Goal: Information Seeking & Learning: Learn about a topic

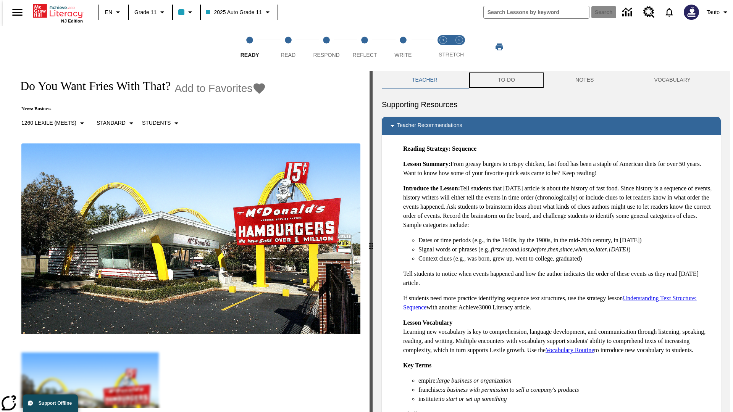
click at [506, 80] on button "TO-DO" at bounding box center [506, 80] width 77 height 18
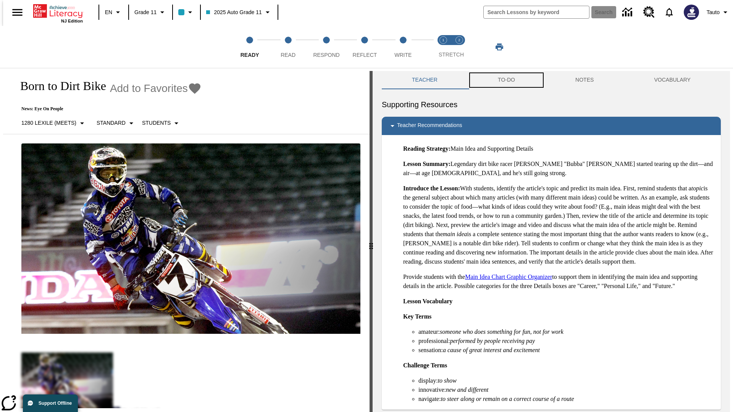
click at [506, 80] on button "TO-DO" at bounding box center [506, 80] width 77 height 18
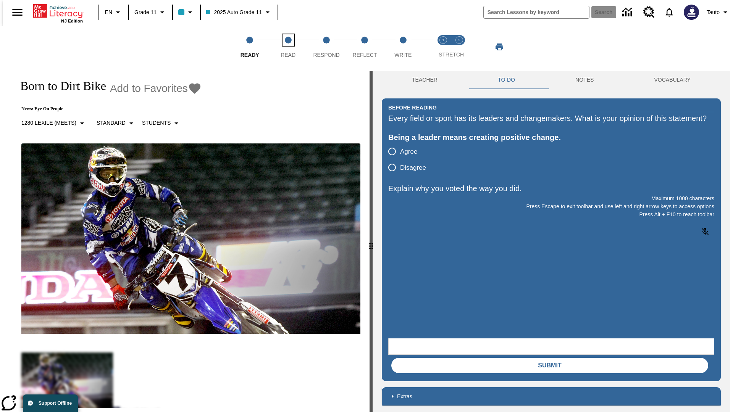
click at [288, 47] on span "Read" at bounding box center [288, 52] width 15 height 14
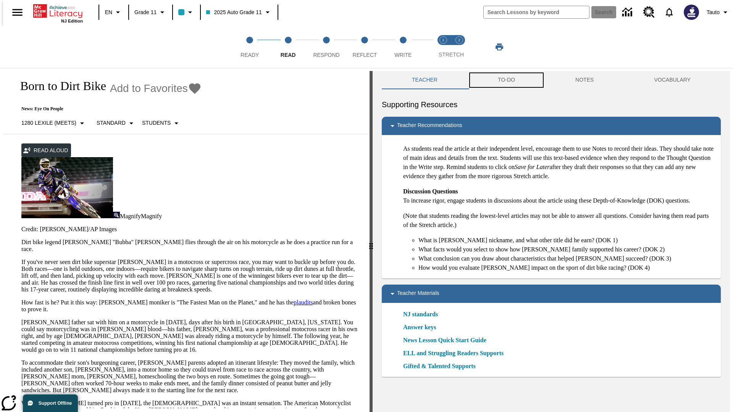
scroll to position [0, 0]
click at [506, 80] on button "TO-DO" at bounding box center [506, 80] width 77 height 18
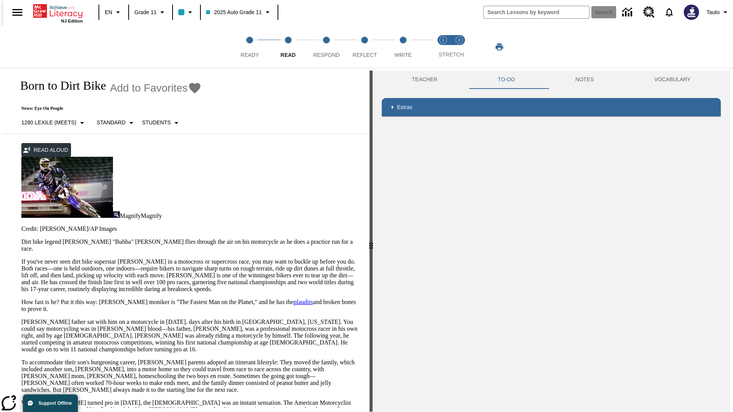
click at [21, 258] on p "If you've never seen dirt bike superstar [PERSON_NAME] in a motocross or superc…" at bounding box center [190, 275] width 339 height 34
click at [0, 0] on div "Screen Masking" at bounding box center [0, 0] width 0 height 0
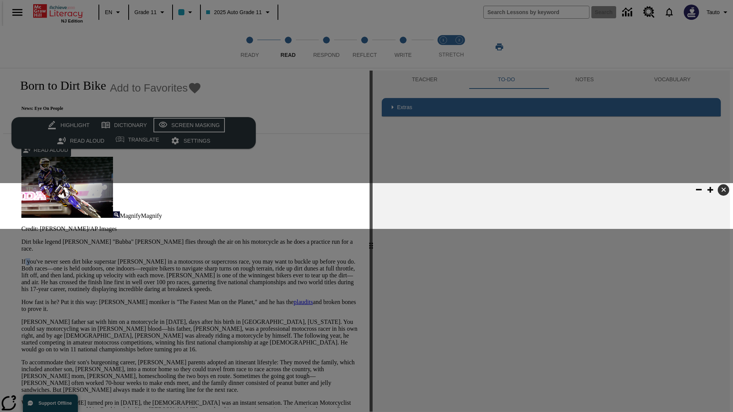
click at [188, 125] on div "Screen Masking" at bounding box center [195, 126] width 48 height 10
click at [326, 47] on span "Respond" at bounding box center [326, 52] width 26 height 14
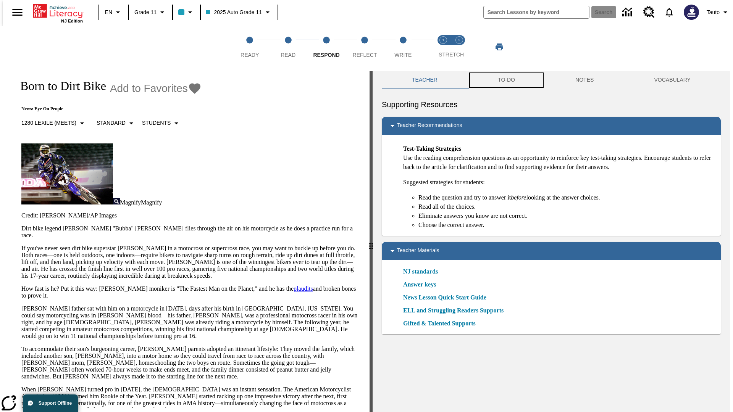
scroll to position [0, 0]
click at [506, 80] on button "TO-DO" at bounding box center [506, 80] width 77 height 18
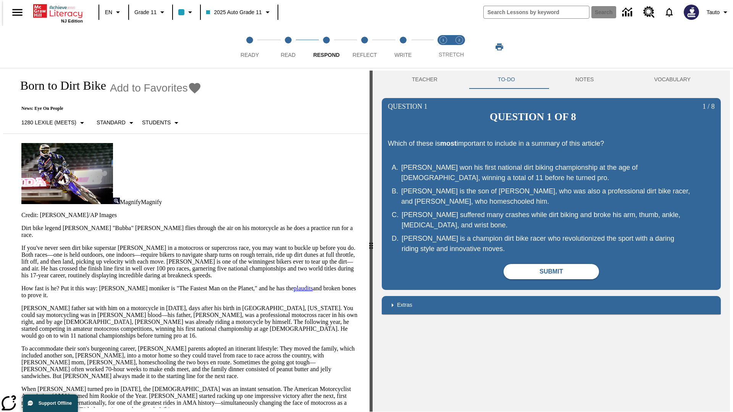
click at [21, 245] on p "If you've never seen dirt bike superstar [PERSON_NAME] in a motocross or superc…" at bounding box center [190, 262] width 339 height 34
click at [364, 47] on span "Reflect" at bounding box center [365, 52] width 24 height 14
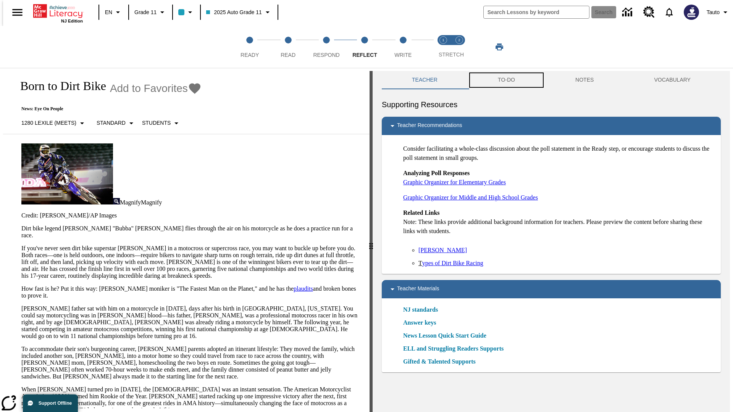
scroll to position [0, 0]
click at [506, 80] on button "TO-DO" at bounding box center [506, 80] width 77 height 18
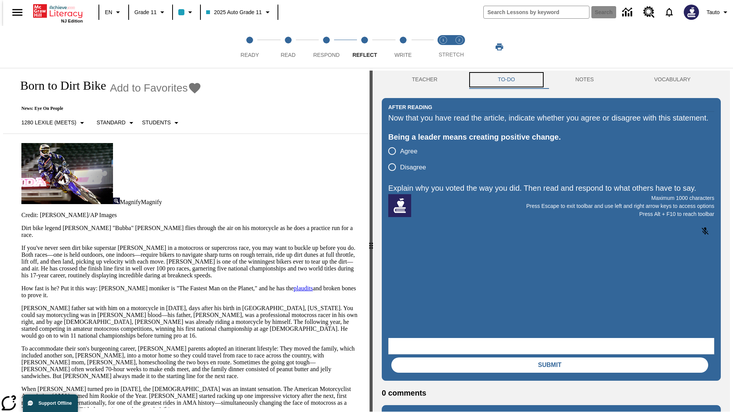
scroll to position [0, 0]
click at [21, 245] on p "If you've never seen dirt bike superstar [PERSON_NAME] in a motocross or superc…" at bounding box center [190, 262] width 339 height 34
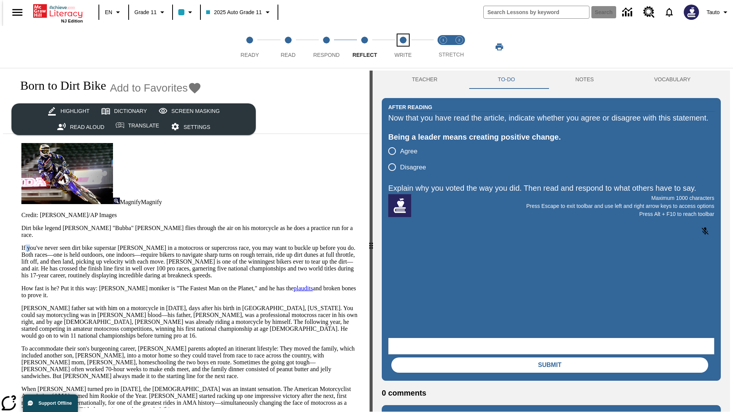
click at [403, 47] on span "Write" at bounding box center [402, 52] width 17 height 14
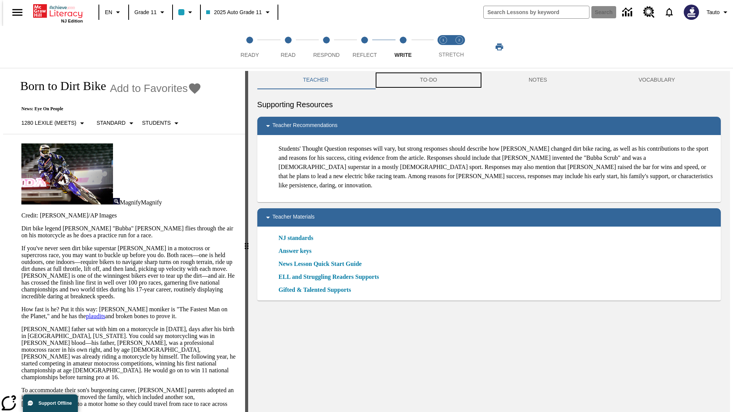
scroll to position [0, 0]
click at [428, 80] on button "TO-DO" at bounding box center [428, 80] width 109 height 18
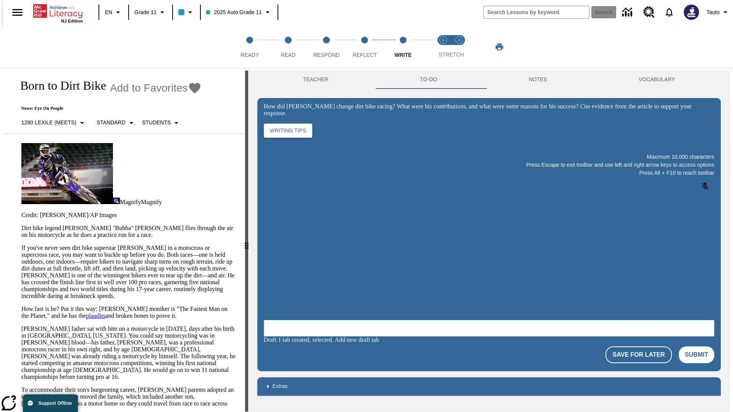
scroll to position [0, 0]
click at [21, 245] on p "If you've never seen dirt bike superstar [PERSON_NAME] in a motocross or superc…" at bounding box center [128, 272] width 214 height 55
click at [0, 149] on html "Listen Skip to main content NJ Edition EN Grade 11 2025 Auto Grade 11 Search 0 …" at bounding box center [366, 207] width 733 height 415
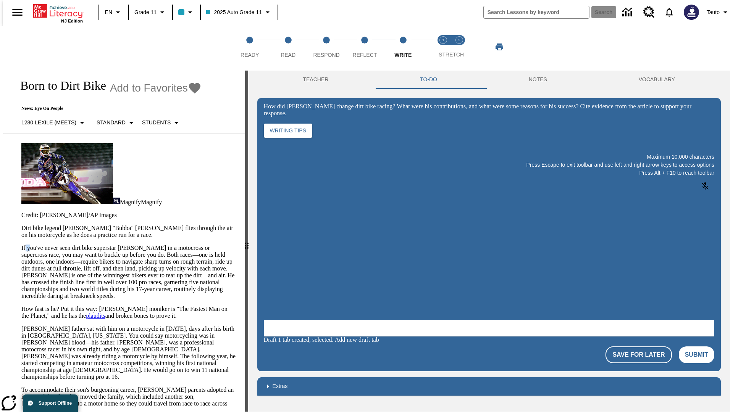
click at [0, 149] on html "Listen Skip to main content NJ Edition EN Grade 11 2025 Auto Grade 11 Search 0 …" at bounding box center [366, 207] width 733 height 415
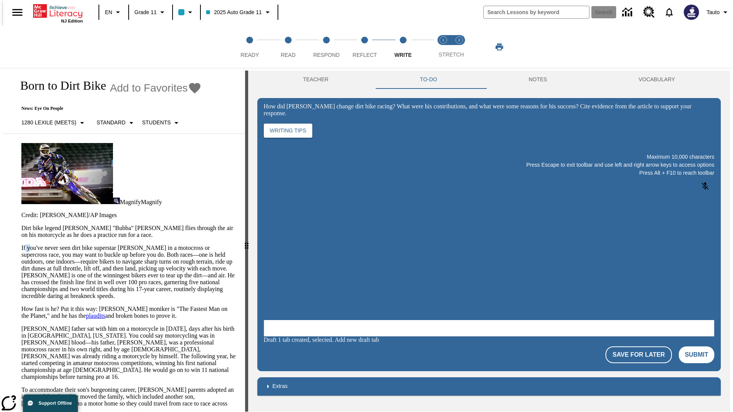
click at [0, 149] on html "Listen Skip to main content NJ Edition EN Grade 11 2025 Auto Grade 11 Search 0 …" at bounding box center [366, 207] width 733 height 415
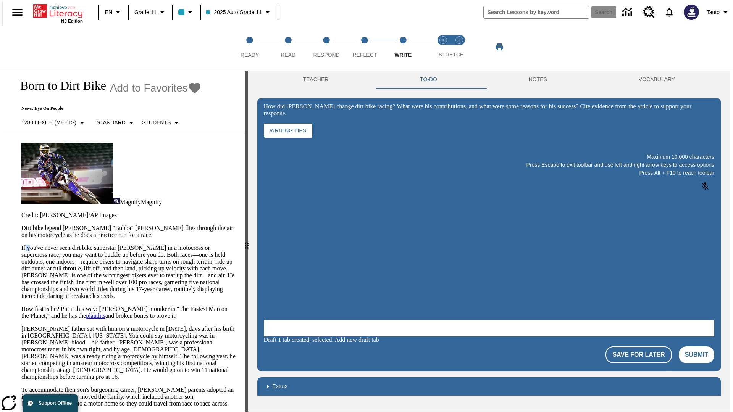
click at [0, 149] on html "Listen Skip to main content NJ Edition EN Grade 11 2025 Auto Grade 11 Search 0 …" at bounding box center [366, 207] width 733 height 415
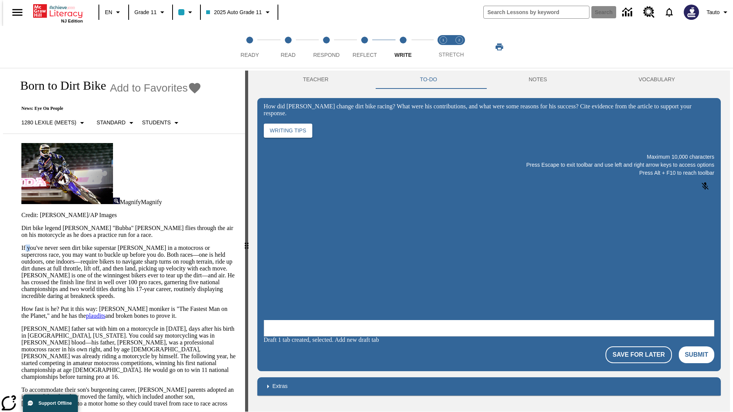
click at [0, 149] on html "Listen Skip to main content NJ Edition EN Grade 11 2025 Auto Grade 11 Search 0 …" at bounding box center [366, 207] width 733 height 415
click at [21, 245] on p "If you've never seen dirt bike superstar [PERSON_NAME] in a motocross or superc…" at bounding box center [128, 272] width 214 height 55
click at [443, 47] on span "Stretch Read step 1 of 2" at bounding box center [443, 52] width 10 height 14
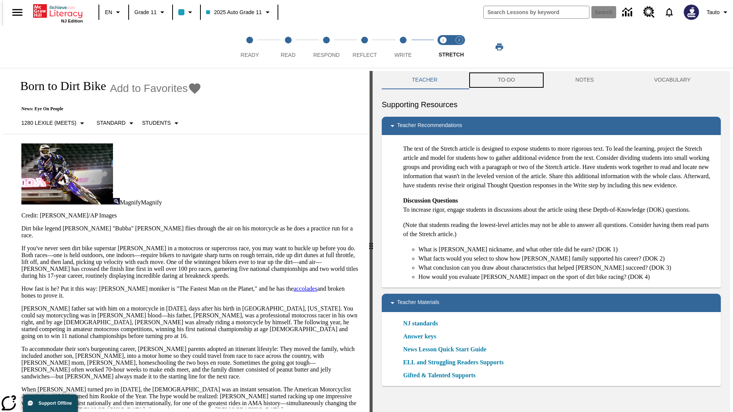
scroll to position [0, 0]
click at [506, 80] on button "TO-DO" at bounding box center [506, 80] width 77 height 18
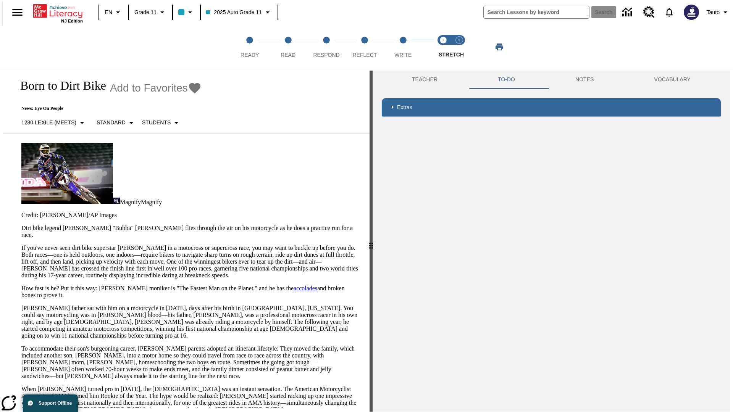
click at [21, 245] on p "If you've never seen dirt bike superstar [PERSON_NAME] in a motocross or superc…" at bounding box center [190, 262] width 339 height 34
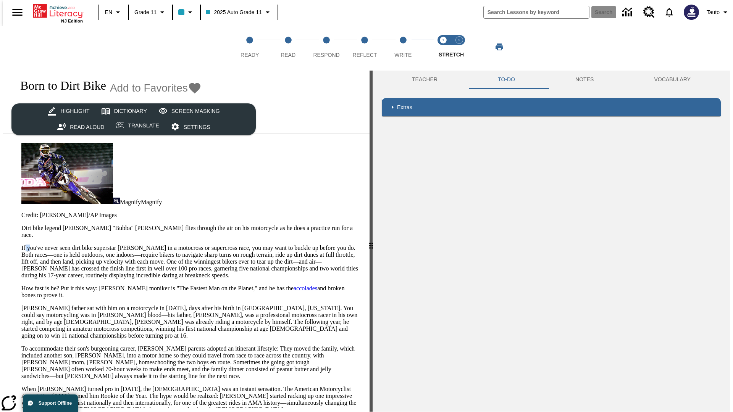
click at [21, 245] on p "If you've never seen dirt bike superstar [PERSON_NAME] in a motocross or superc…" at bounding box center [190, 262] width 339 height 34
click at [459, 47] on span "Stretch Respond step 2 of 2" at bounding box center [459, 52] width 10 height 14
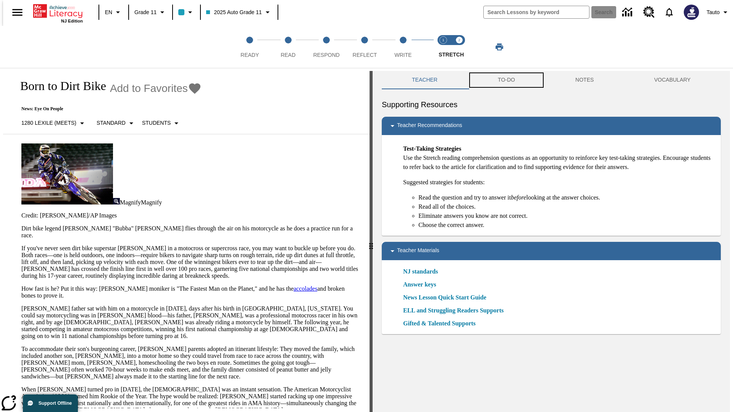
scroll to position [0, 0]
click at [506, 80] on button "TO-DO" at bounding box center [506, 80] width 77 height 18
